Goal: Information Seeking & Learning: Learn about a topic

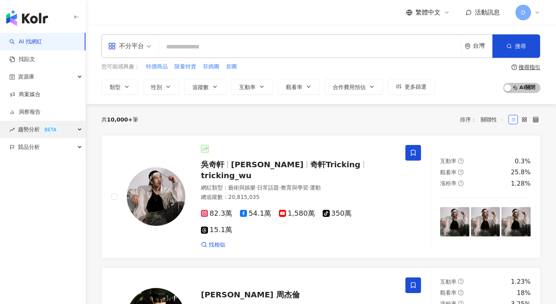
click at [26, 126] on span "趨勢分析 BETA" at bounding box center [38, 130] width 41 height 18
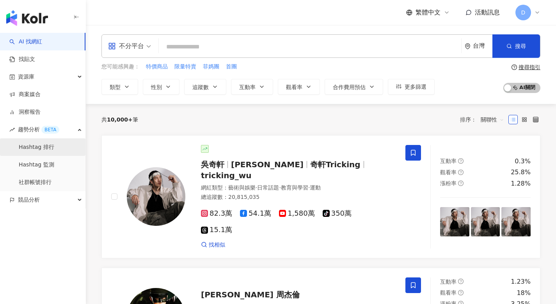
click at [32, 147] on link "Hashtag 排行" at bounding box center [37, 147] width 36 height 8
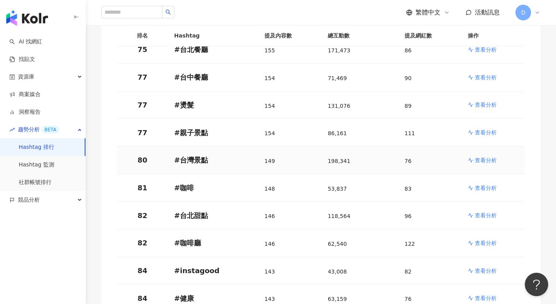
scroll to position [2216, 0]
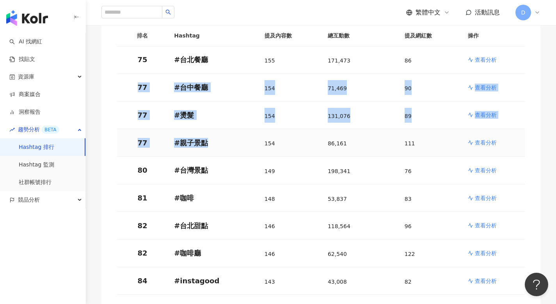
drag, startPoint x: 138, startPoint y: 60, endPoint x: 214, endPoint y: 112, distance: 92.5
click at [217, 138] on p "# 親子景點" at bounding box center [213, 143] width 78 height 10
drag, startPoint x: 148, startPoint y: 110, endPoint x: 137, endPoint y: 58, distance: 53.0
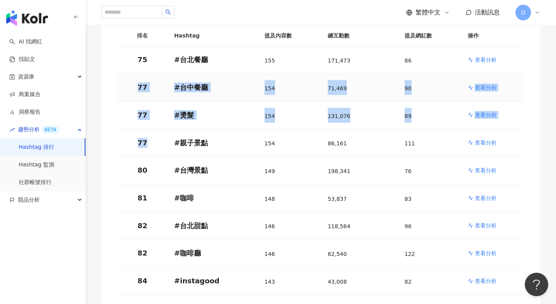
click at [137, 82] on p "77" at bounding box center [142, 87] width 38 height 10
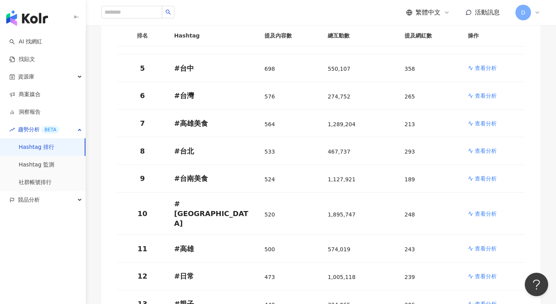
scroll to position [0, 0]
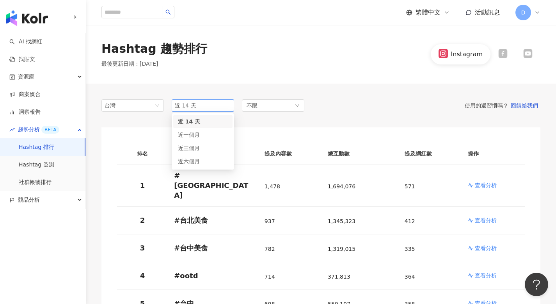
click at [211, 105] on span "近 14 天" at bounding box center [203, 105] width 56 height 12
click at [199, 105] on span "近 14 天" at bounding box center [203, 105] width 56 height 12
click at [211, 121] on div "近 14 天" at bounding box center [203, 121] width 50 height 9
click at [128, 106] on div "台灣" at bounding box center [117, 105] width 25 height 12
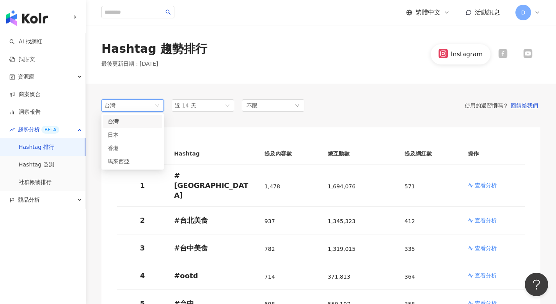
click at [248, 68] on div "Hashtag 趨勢排行 最後更新日期 ： [DATE] Instagram" at bounding box center [321, 54] width 470 height 59
click at [137, 106] on span "台灣" at bounding box center [133, 105] width 56 height 12
click at [126, 131] on div "日本" at bounding box center [120, 134] width 25 height 9
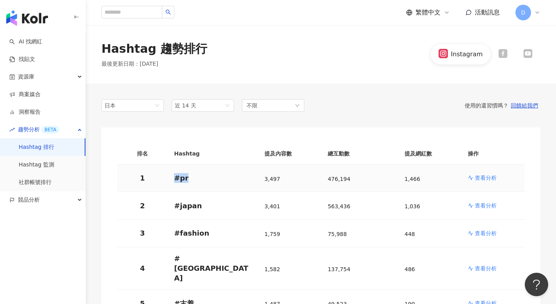
drag, startPoint x: 190, startPoint y: 177, endPoint x: 170, endPoint y: 177, distance: 20.3
click at [170, 177] on td "# pr" at bounding box center [213, 178] width 91 height 28
click at [204, 176] on p "# pr" at bounding box center [213, 178] width 78 height 10
drag, startPoint x: 200, startPoint y: 203, endPoint x: 173, endPoint y: 204, distance: 27.4
click at [173, 204] on td "# [GEOGRAPHIC_DATA]" at bounding box center [213, 206] width 91 height 28
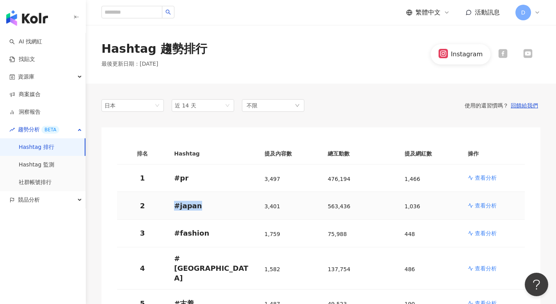
click at [189, 206] on p "# [GEOGRAPHIC_DATA]" at bounding box center [213, 206] width 78 height 10
click at [218, 108] on span "近 14 天" at bounding box center [203, 105] width 56 height 12
click at [202, 160] on div "近六個月" at bounding box center [203, 161] width 50 height 9
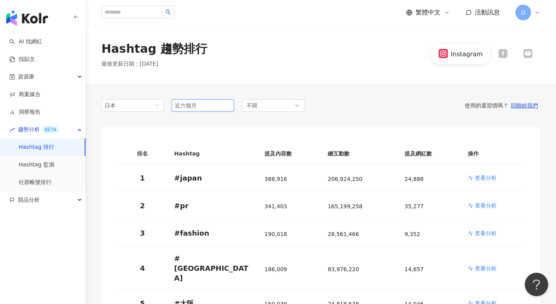
click at [209, 104] on span "近六個月" at bounding box center [203, 105] width 56 height 12
click at [198, 144] on div "近三個月" at bounding box center [203, 148] width 50 height 9
click at [145, 110] on span "日本" at bounding box center [133, 105] width 56 height 12
click at [130, 158] on div "馬來西亞" at bounding box center [120, 161] width 25 height 9
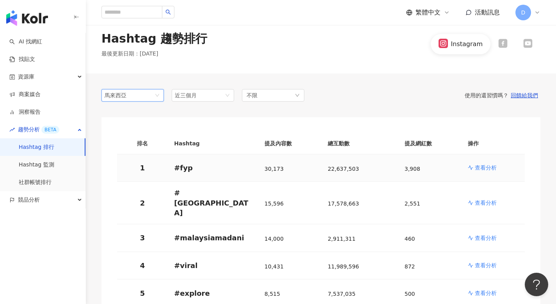
scroll to position [15, 0]
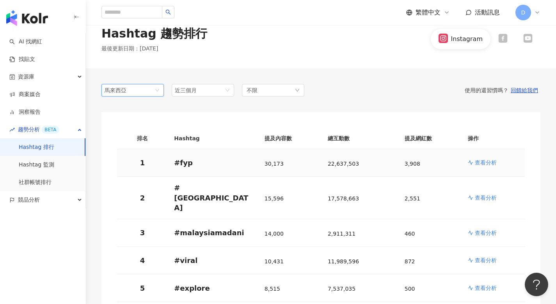
click at [179, 164] on p "# fyp" at bounding box center [213, 163] width 78 height 10
click at [191, 166] on p "# fyp" at bounding box center [213, 163] width 78 height 10
drag, startPoint x: 193, startPoint y: 165, endPoint x: 170, endPoint y: 166, distance: 23.0
click at [170, 166] on td "# fyp" at bounding box center [213, 163] width 91 height 28
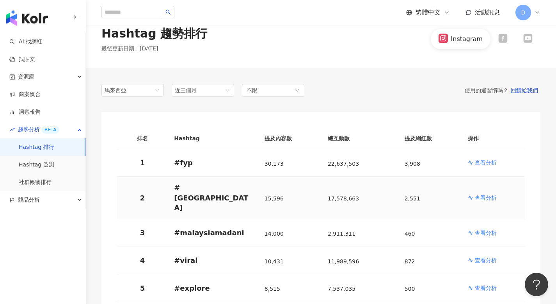
click at [217, 202] on td "# [GEOGRAPHIC_DATA]" at bounding box center [213, 197] width 91 height 43
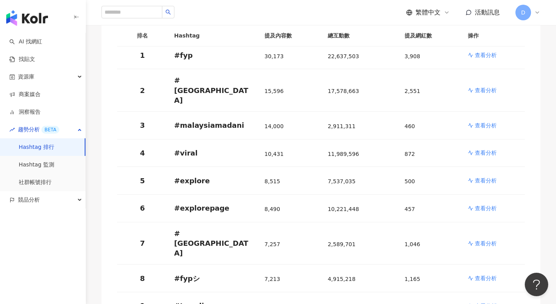
scroll to position [0, 0]
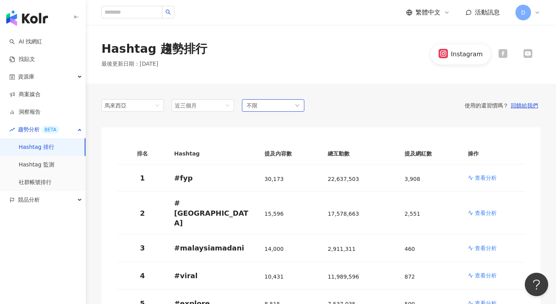
click at [265, 107] on div "不限" at bounding box center [273, 105] width 62 height 12
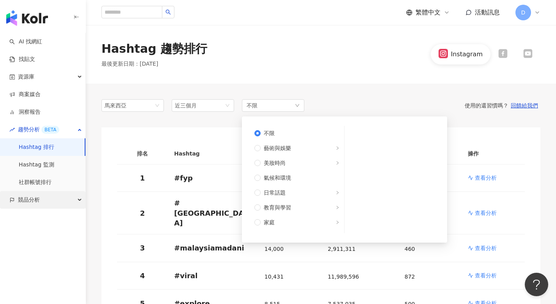
click at [30, 199] on span "競品分析" at bounding box center [29, 200] width 22 height 18
